Goal: Transaction & Acquisition: Purchase product/service

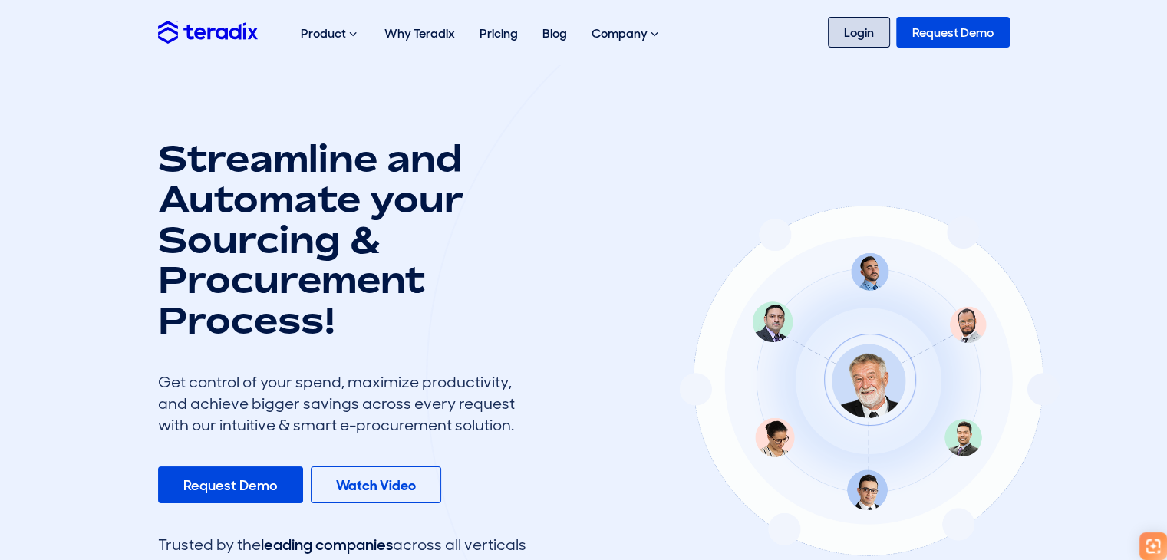
drag, startPoint x: 877, startPoint y: 28, endPoint x: 871, endPoint y: 38, distance: 11.1
click at [877, 28] on link "Login" at bounding box center [859, 32] width 62 height 31
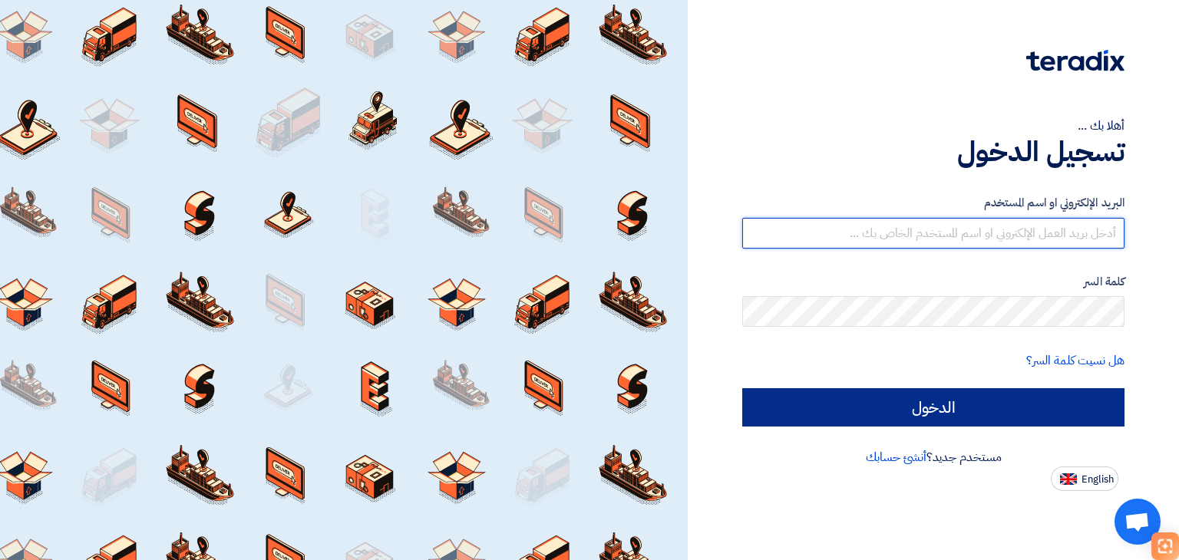
type input "sales@escosaudi.com"
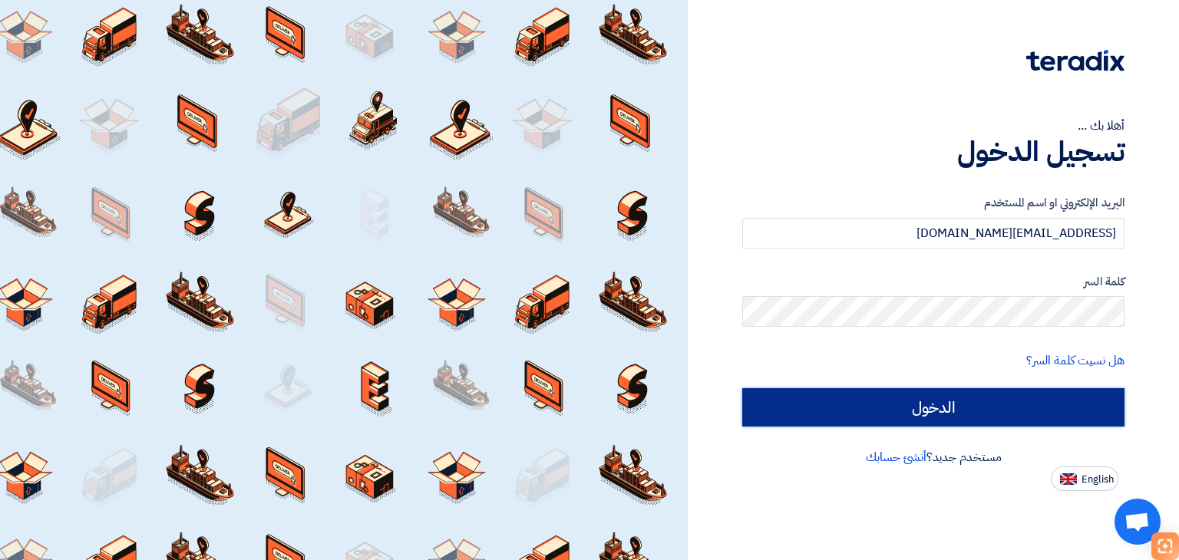
drag, startPoint x: 830, startPoint y: 405, endPoint x: 839, endPoint y: 332, distance: 73.4
click at [830, 405] on input "الدخول" at bounding box center [933, 407] width 382 height 38
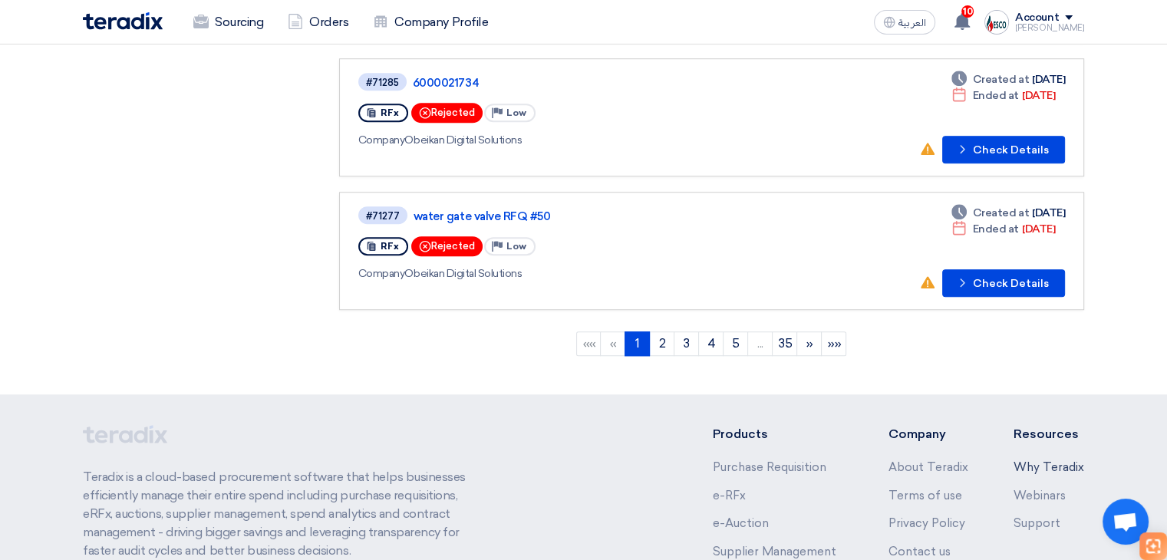
scroll to position [1197, 0]
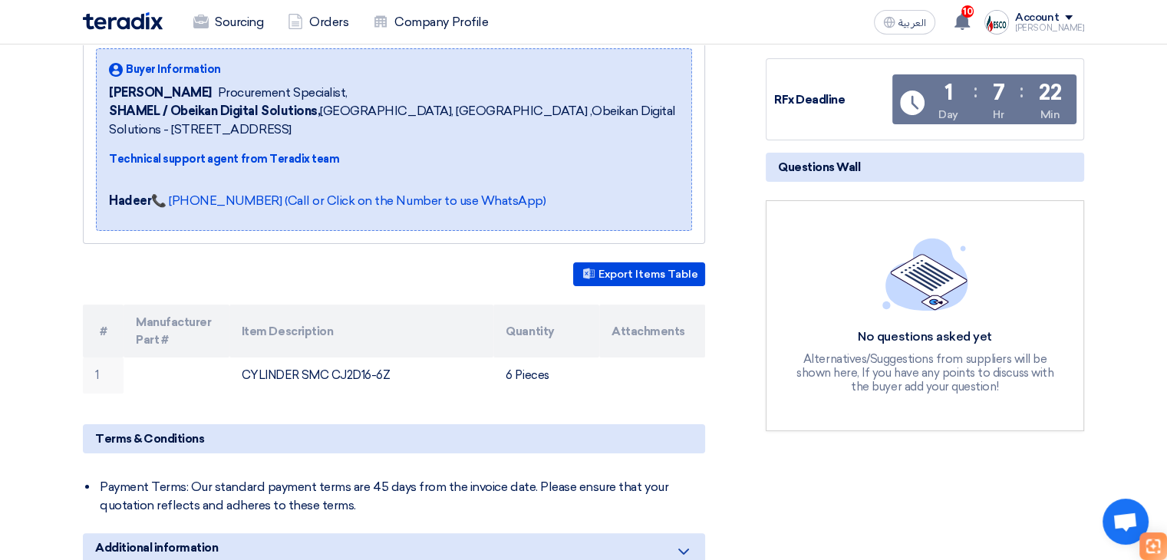
scroll to position [230, 0]
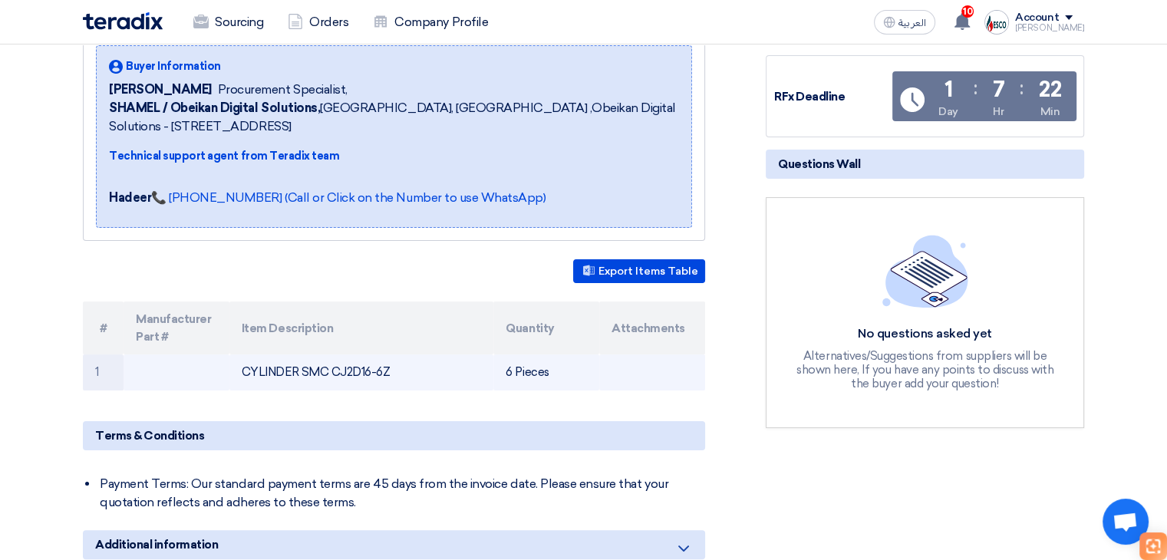
drag, startPoint x: 310, startPoint y: 368, endPoint x: 399, endPoint y: 368, distance: 89.0
click at [399, 368] on td "CYLINDER SMC CJ2D16-6Z" at bounding box center [361, 372] width 265 height 36
copy td "SMC CJ2D16-6Z"
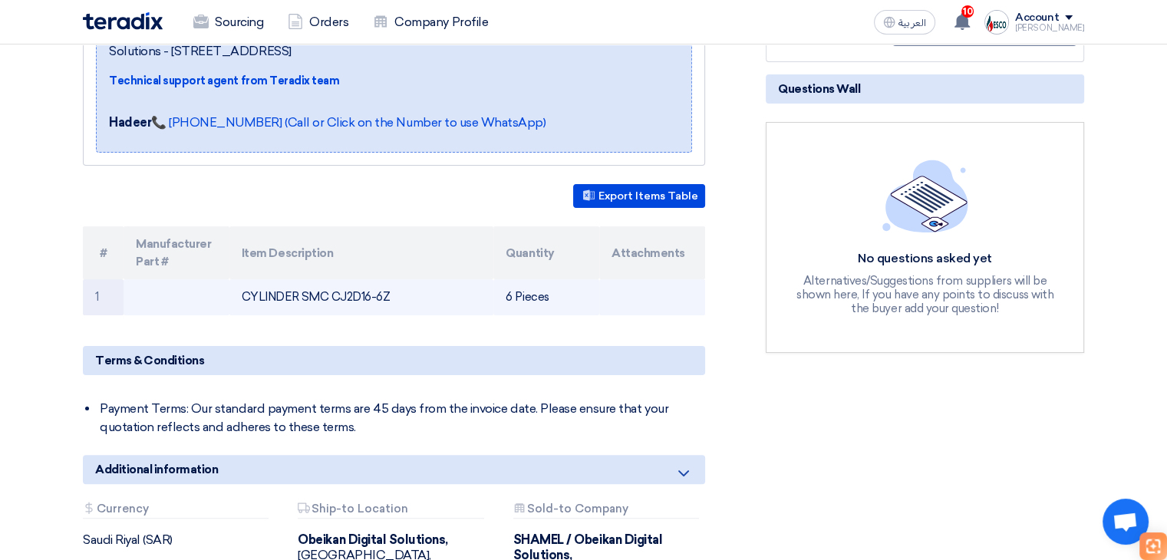
scroll to position [384, 0]
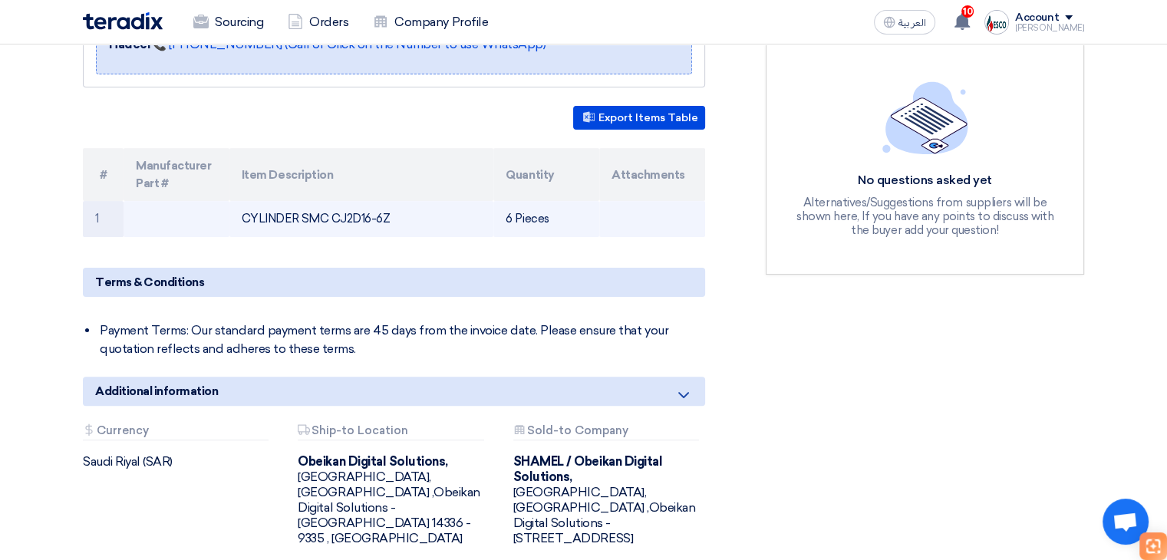
click at [313, 223] on td "CYLINDER SMC CJ2D16-6Z" at bounding box center [361, 219] width 265 height 36
drag, startPoint x: 340, startPoint y: 214, endPoint x: 399, endPoint y: 219, distance: 59.3
click at [399, 219] on td "CYLINDER SMC CJ2D16-6Z" at bounding box center [361, 219] width 265 height 36
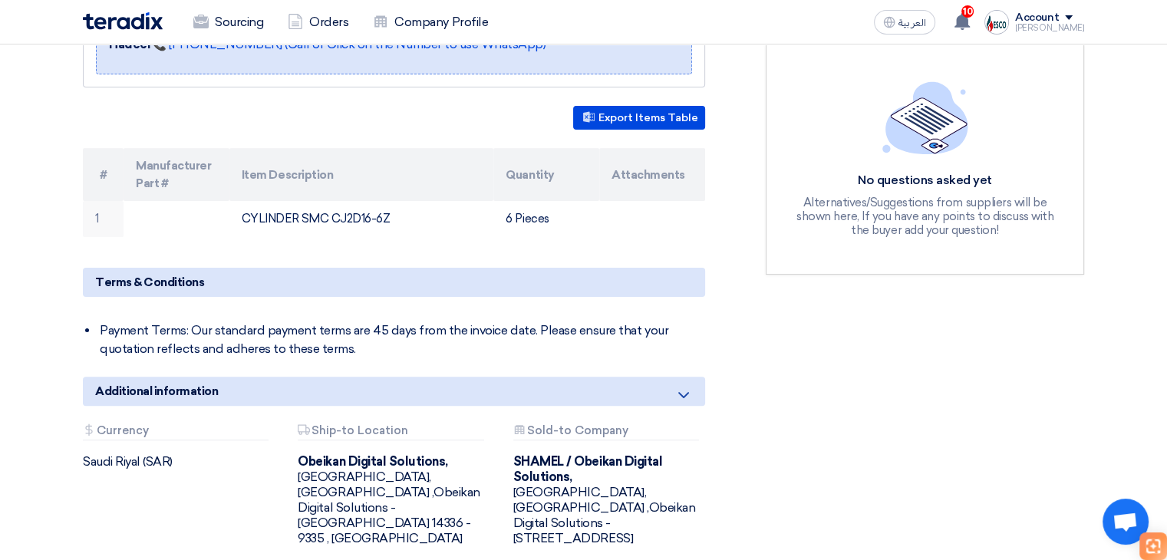
copy td "CJ2D16-6Z"
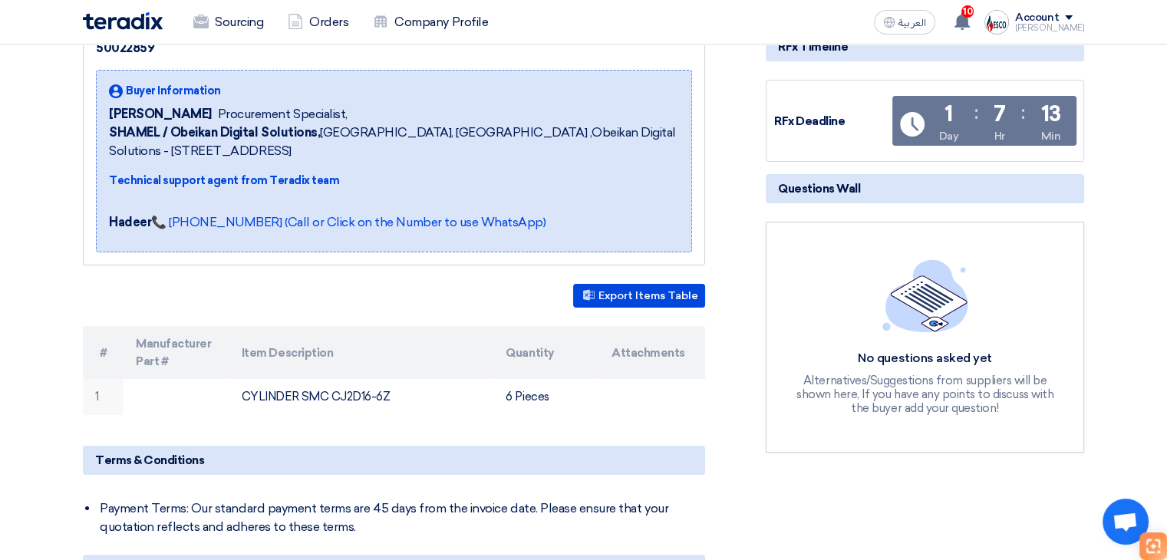
scroll to position [0, 0]
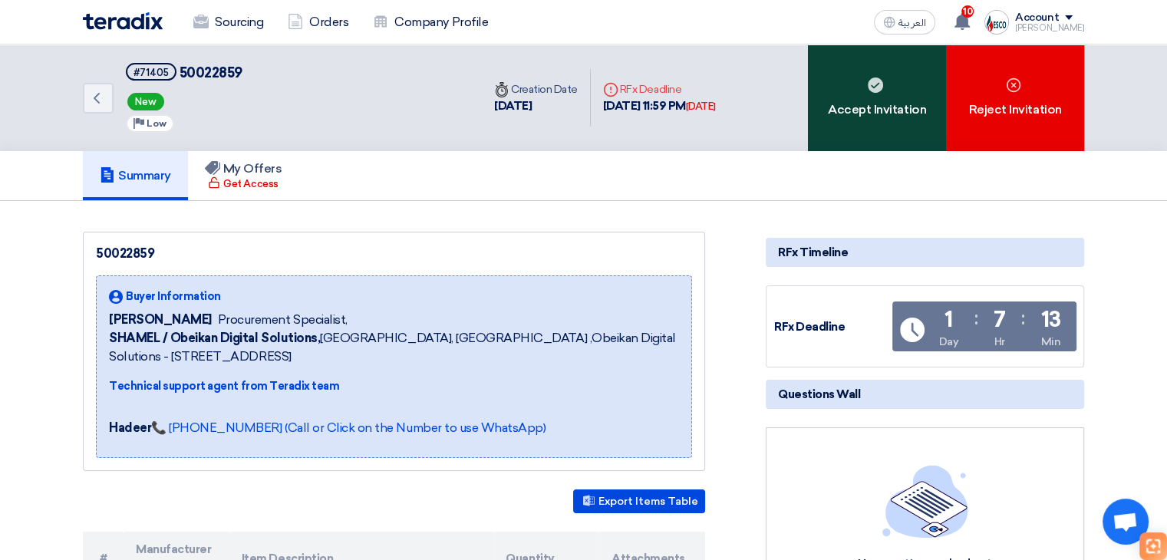
click at [890, 130] on div "Accept Invitation" at bounding box center [877, 98] width 138 height 107
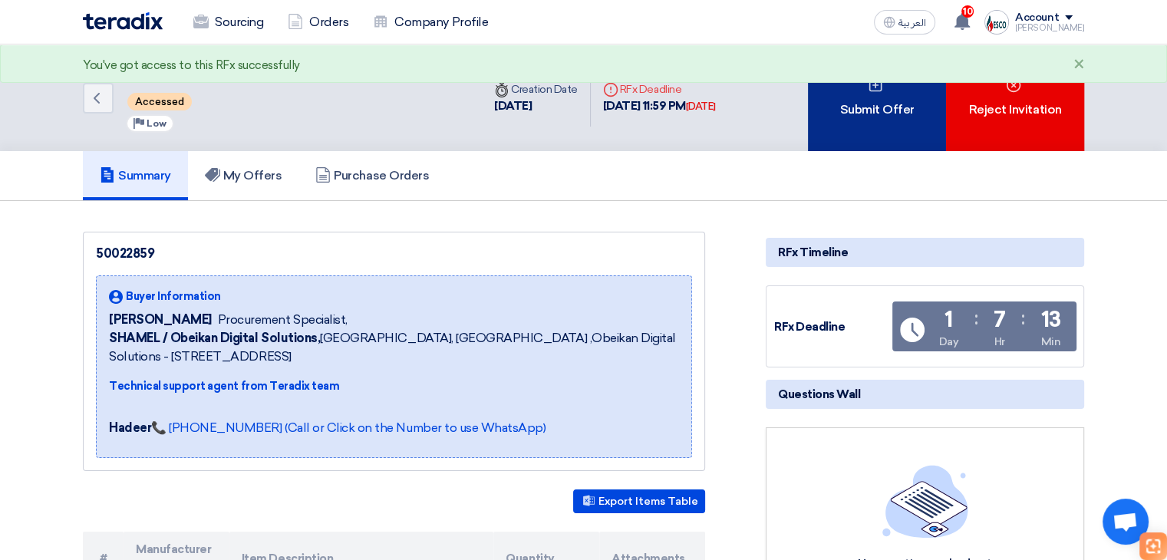
click at [872, 117] on div "Submit Offer" at bounding box center [877, 98] width 138 height 107
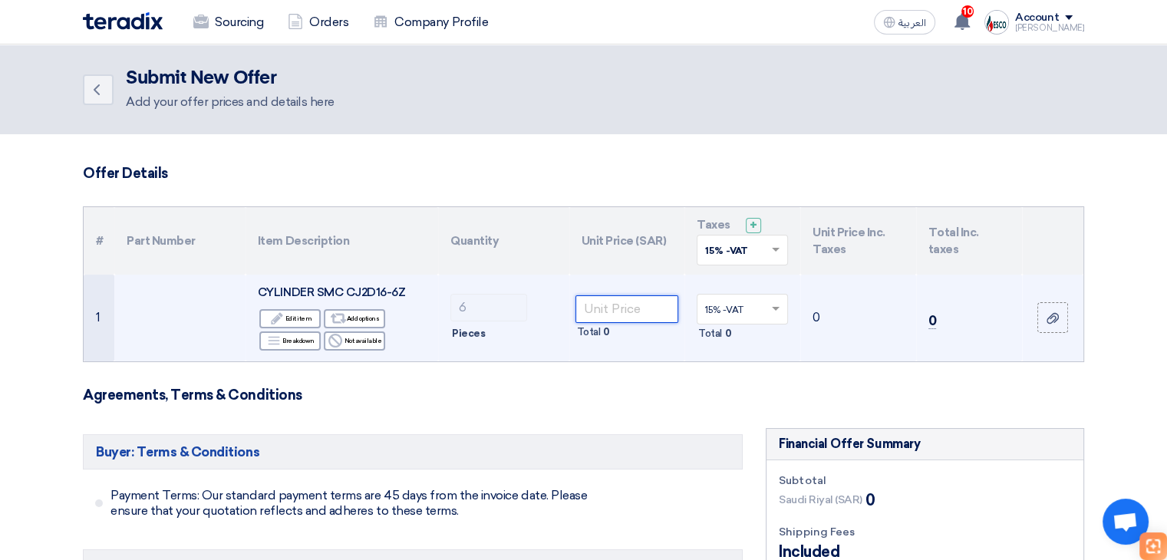
click at [609, 308] on input "number" at bounding box center [627, 309] width 104 height 28
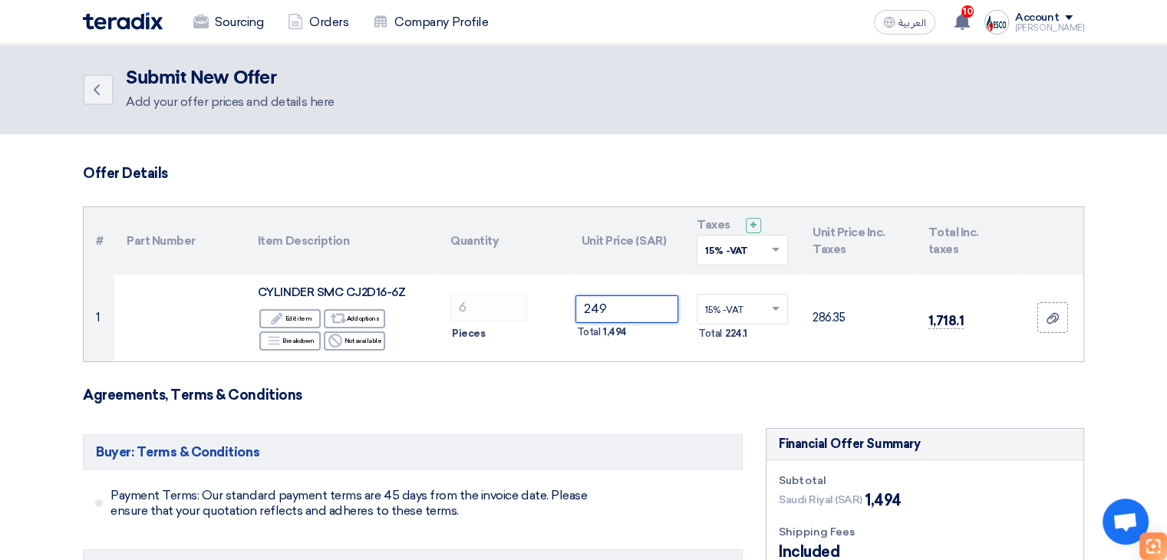
type input "249"
click at [623, 167] on h3 "Offer Details" at bounding box center [583, 173] width 1001 height 17
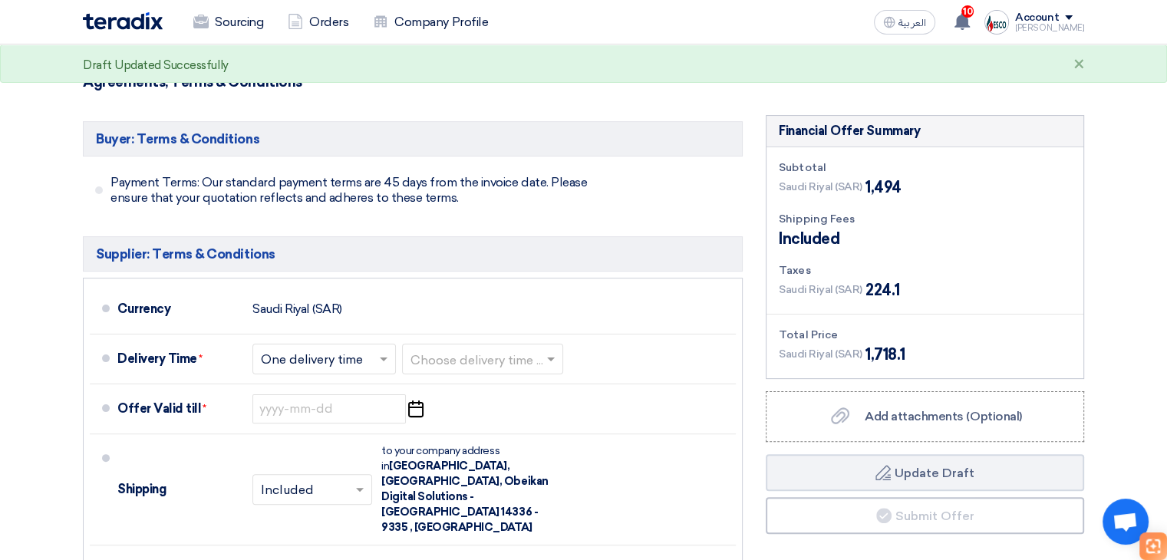
scroll to position [347, 0]
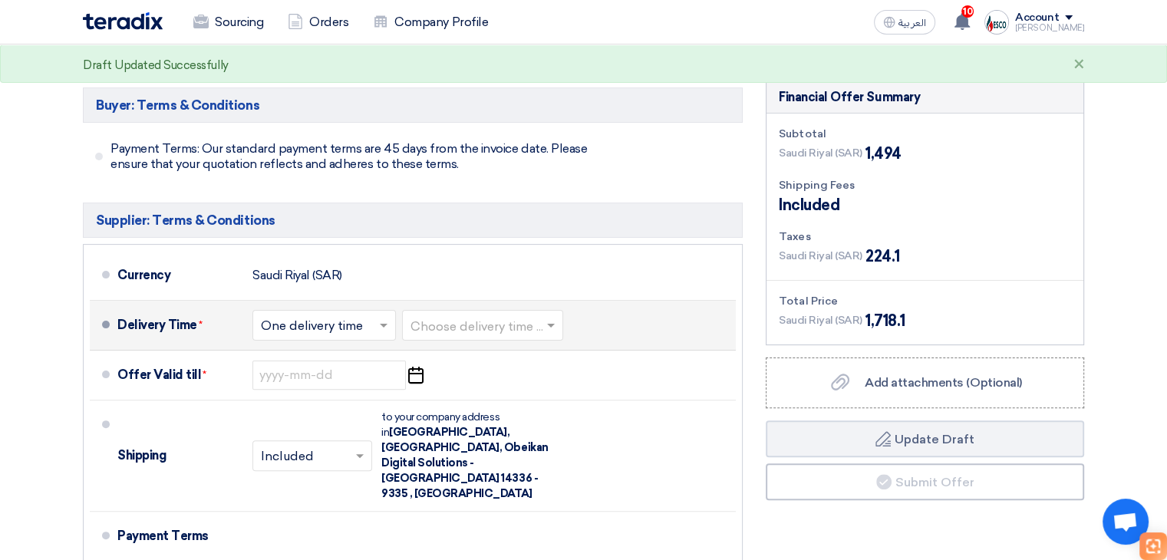
click at [529, 335] on input "text" at bounding box center [483, 326] width 146 height 22
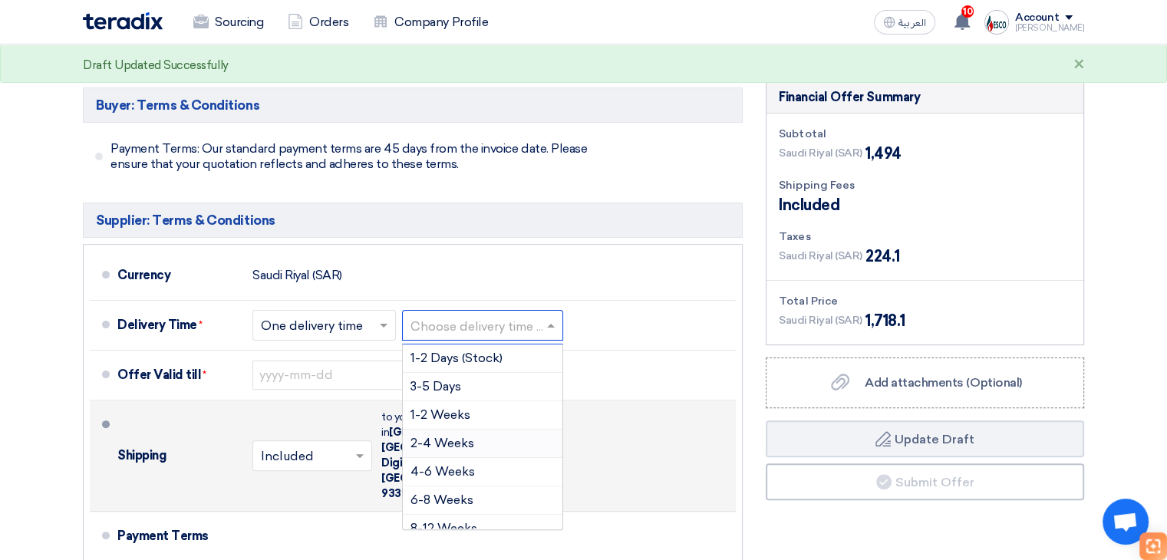
drag, startPoint x: 473, startPoint y: 446, endPoint x: 439, endPoint y: 436, distance: 35.2
click at [472, 446] on span "2-4 Weeks" at bounding box center [442, 443] width 64 height 15
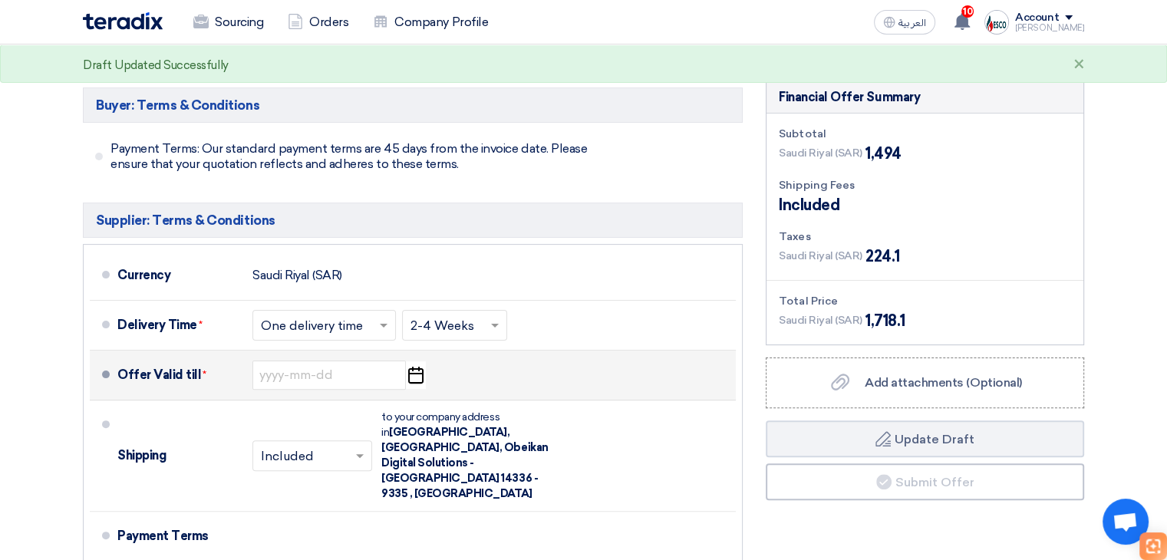
click at [416, 379] on icon "Pick a date" at bounding box center [415, 375] width 21 height 28
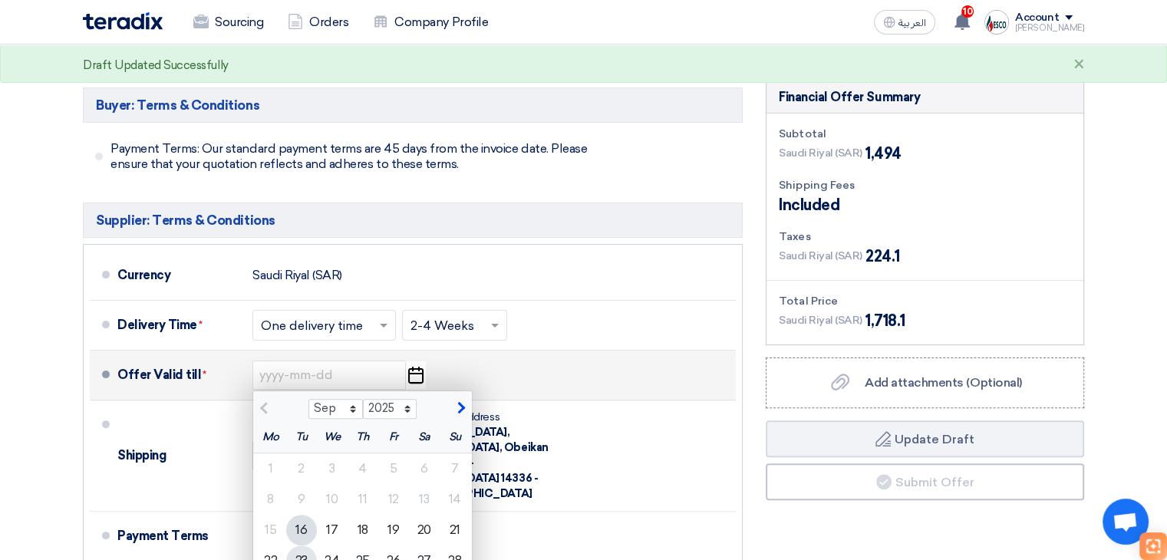
click at [298, 547] on div "23" at bounding box center [301, 561] width 31 height 31
type input "9/23/2025"
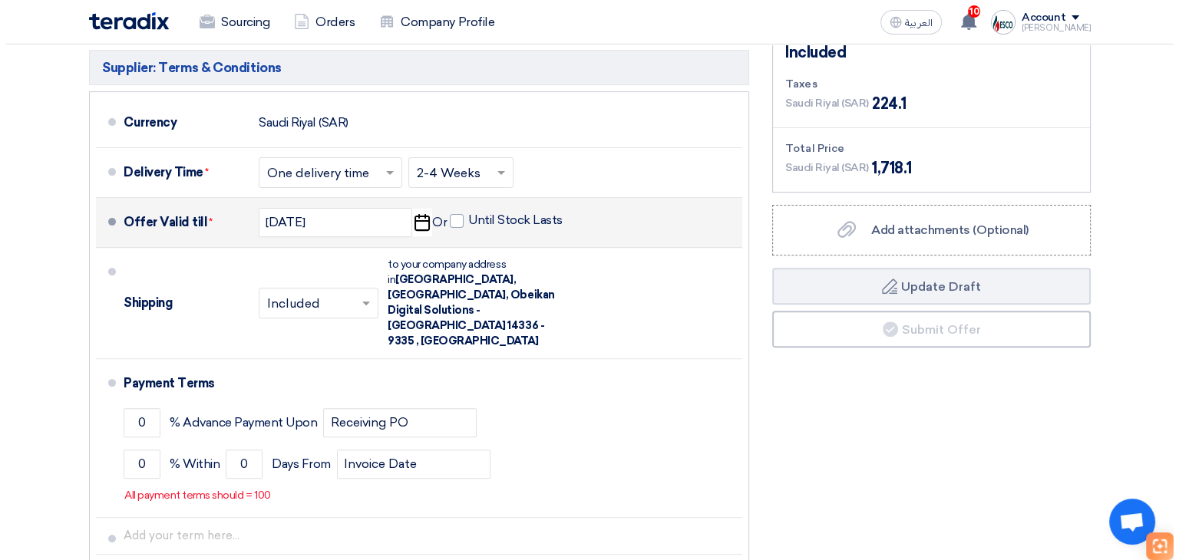
scroll to position [526, 0]
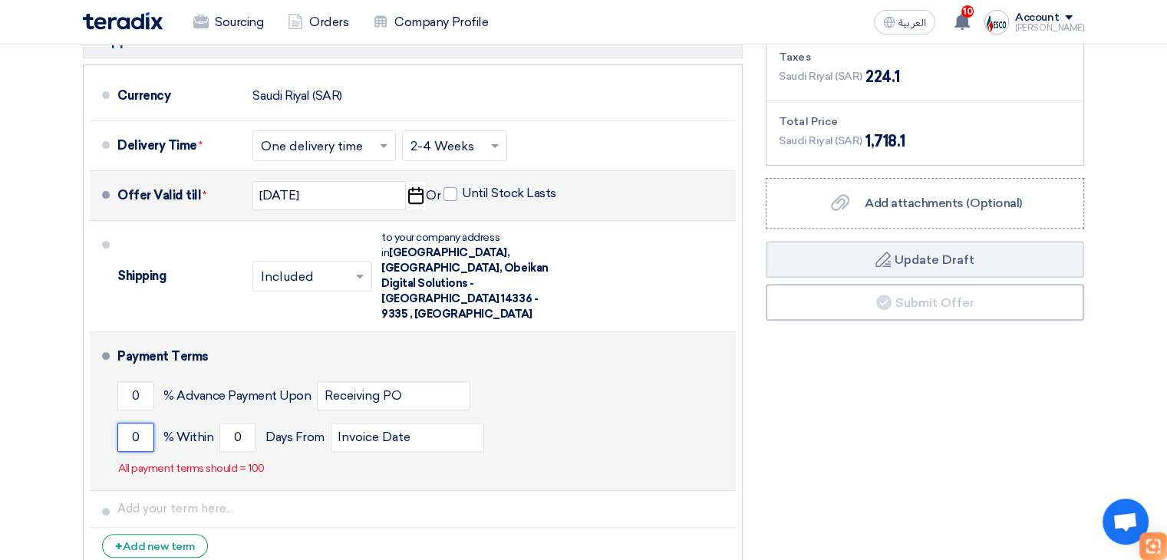
click at [147, 423] on input "0" at bounding box center [135, 437] width 37 height 29
type input "100"
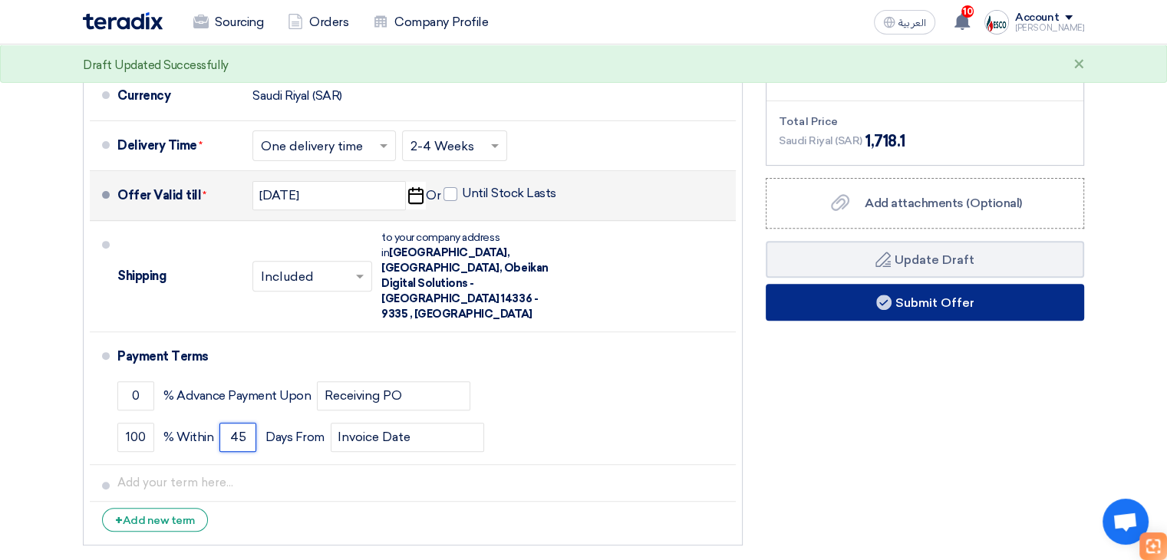
type input "45"
click at [913, 311] on button "Submit Offer" at bounding box center [925, 302] width 318 height 37
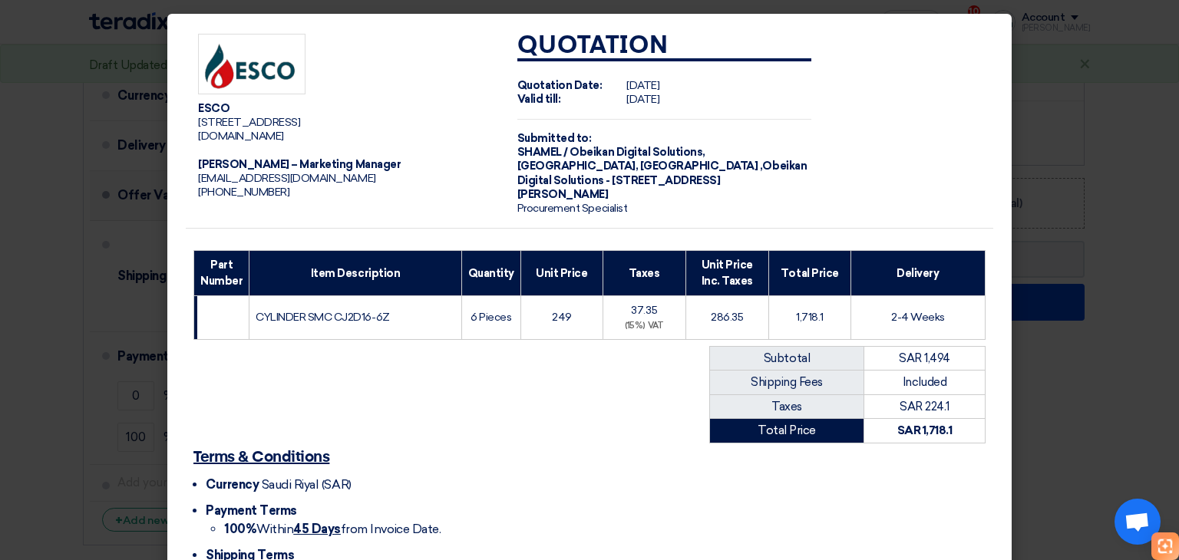
scroll to position [119, 0]
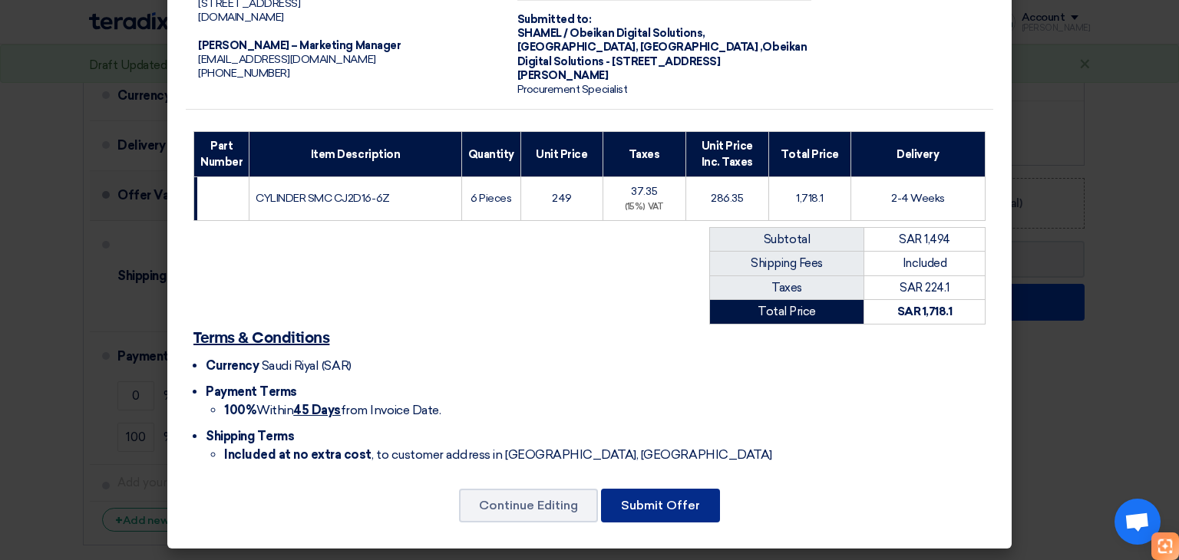
click at [649, 498] on button "Submit Offer" at bounding box center [660, 506] width 119 height 34
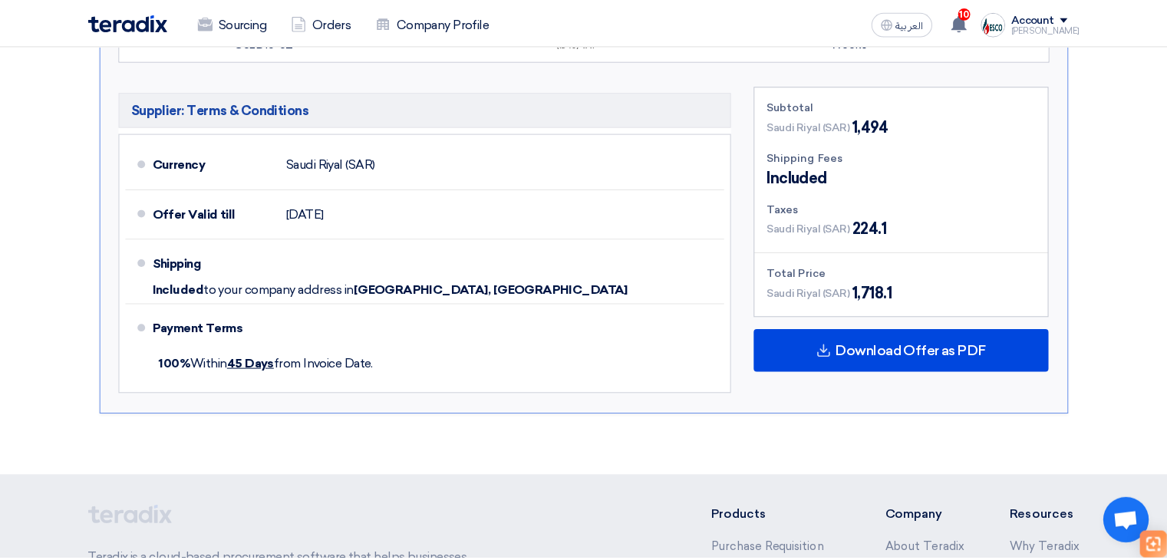
scroll to position [61, 0]
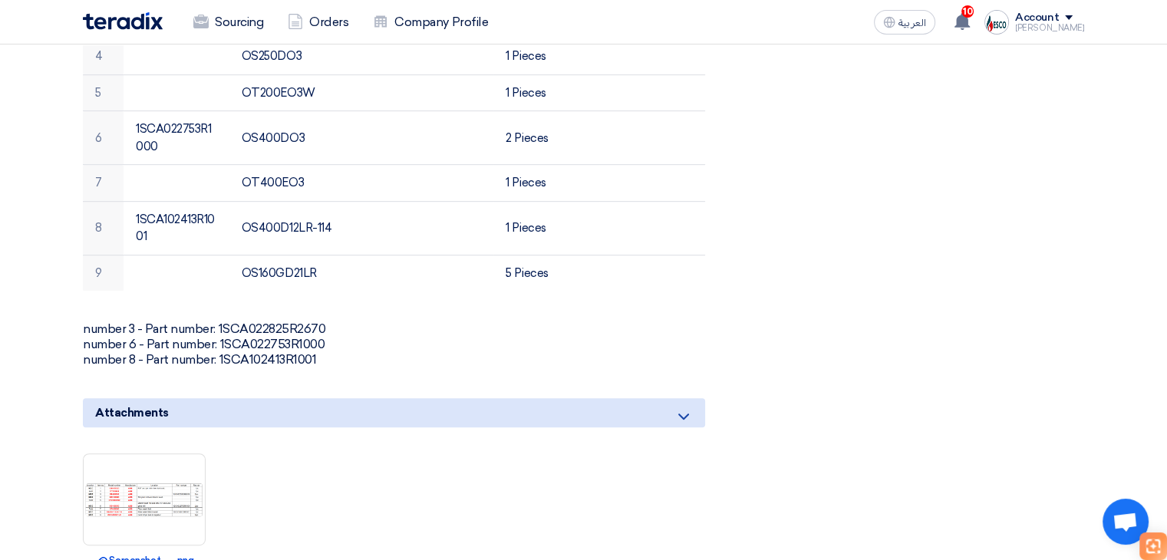
scroll to position [767, 0]
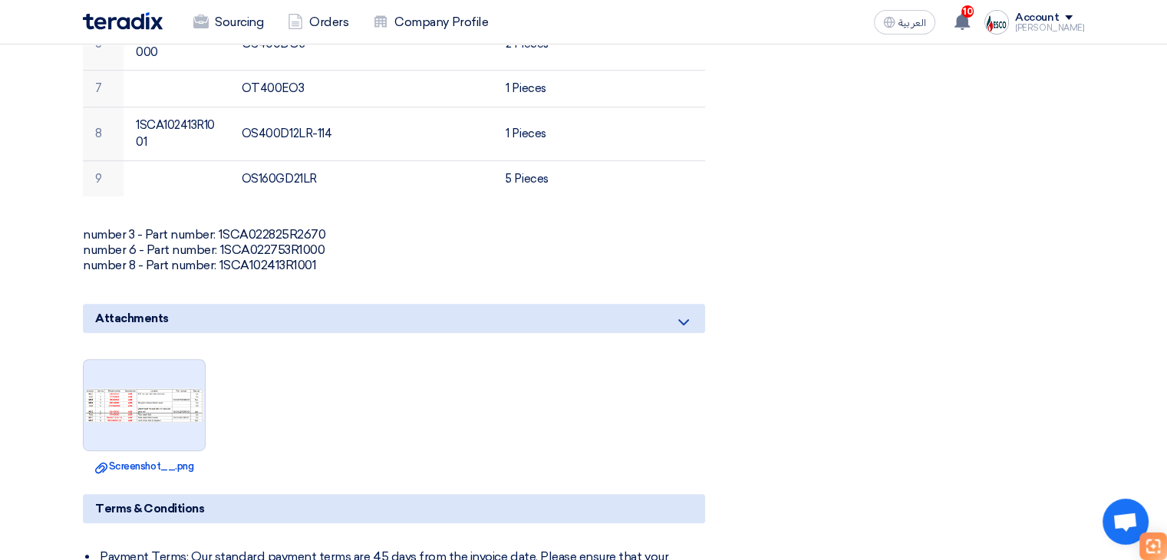
click at [104, 427] on div at bounding box center [144, 405] width 123 height 92
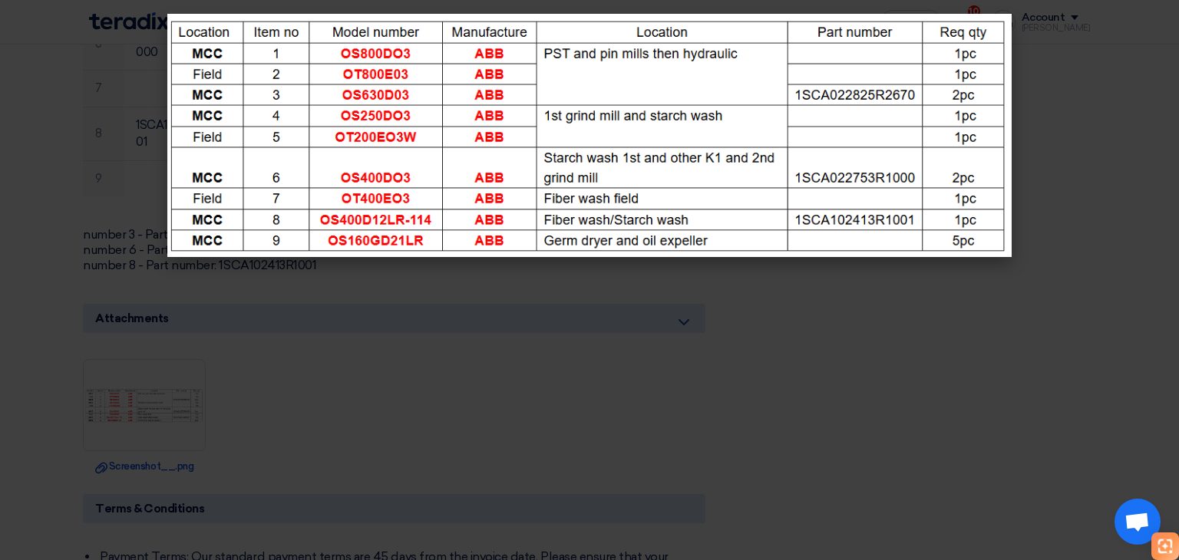
click at [1078, 326] on modal-container at bounding box center [589, 280] width 1179 height 560
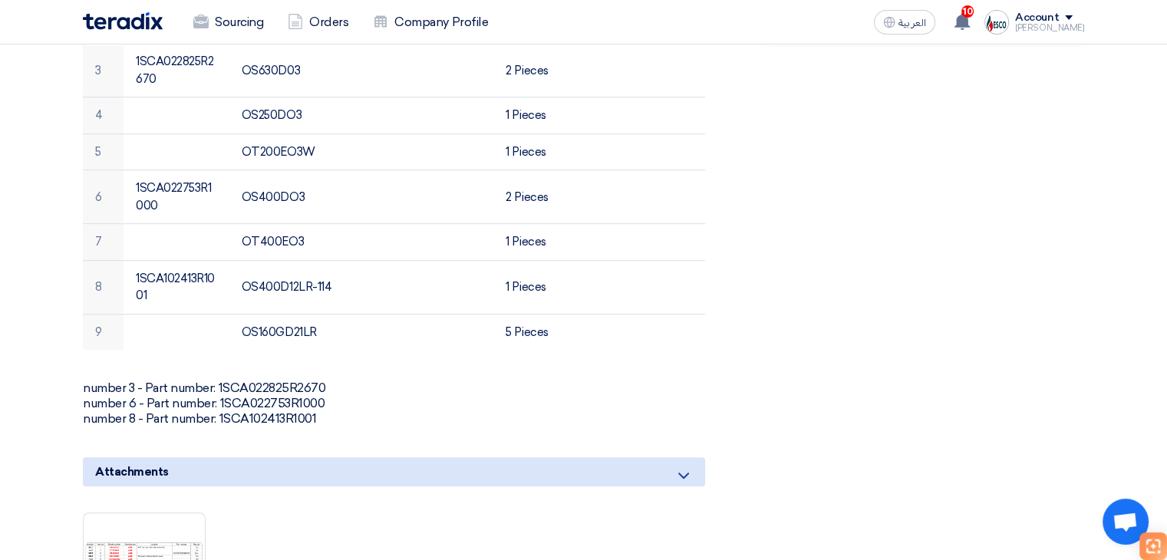
scroll to position [384, 0]
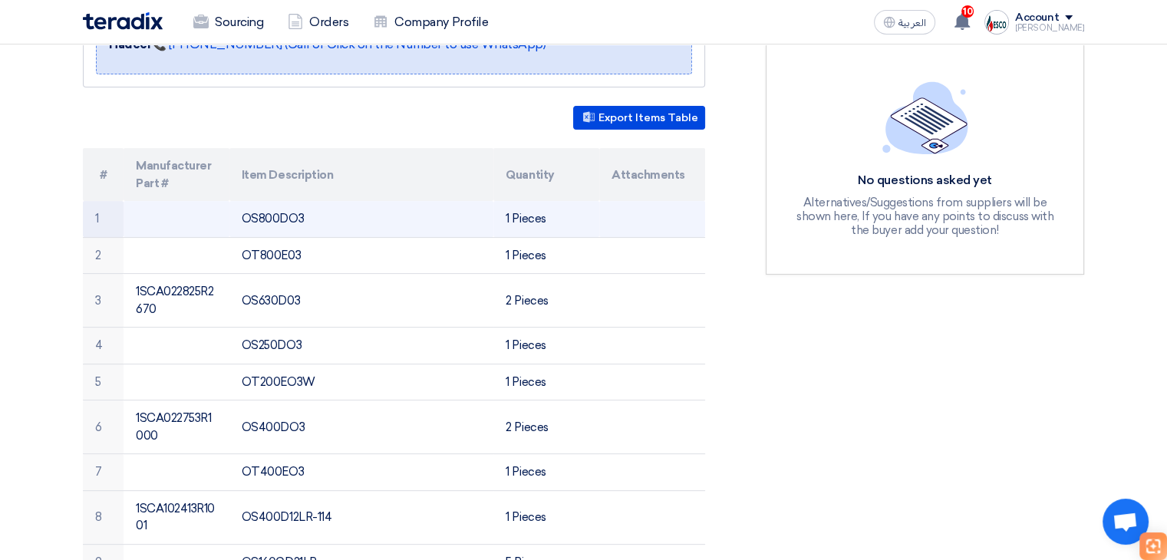
click at [275, 216] on td "OS800DO3" at bounding box center [361, 219] width 265 height 36
copy td "OS800DO3"
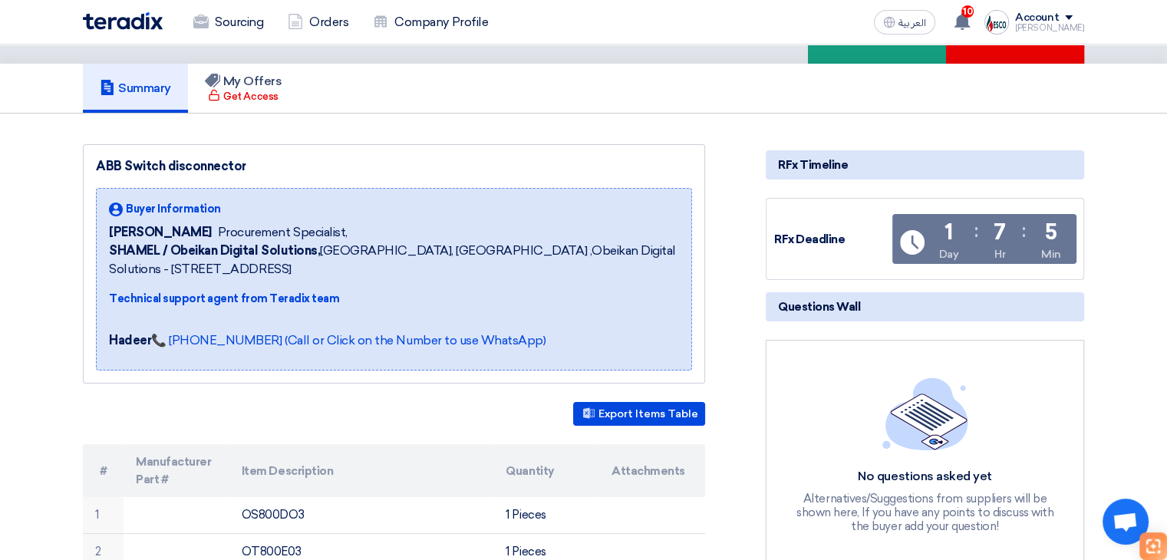
scroll to position [77, 0]
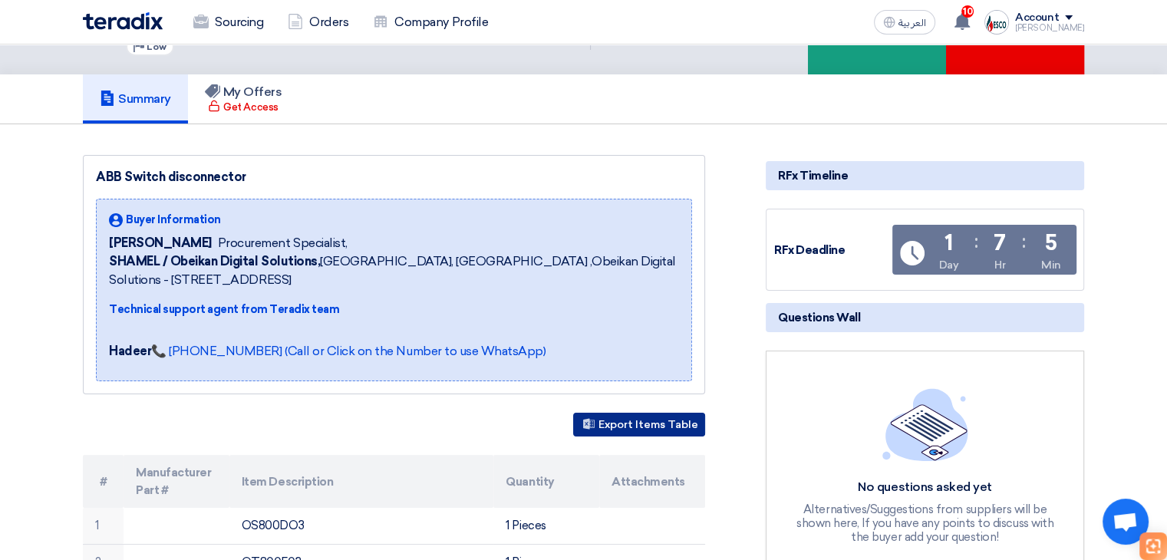
click at [647, 423] on button "Export Items Table" at bounding box center [639, 425] width 132 height 24
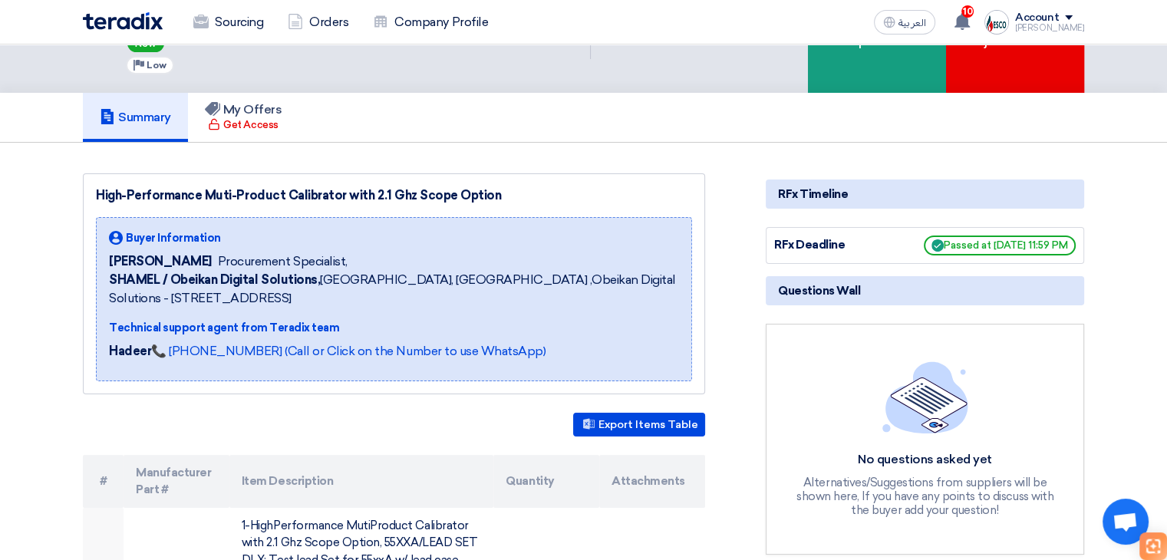
scroll to position [307, 0]
